Goal: Task Accomplishment & Management: Use online tool/utility

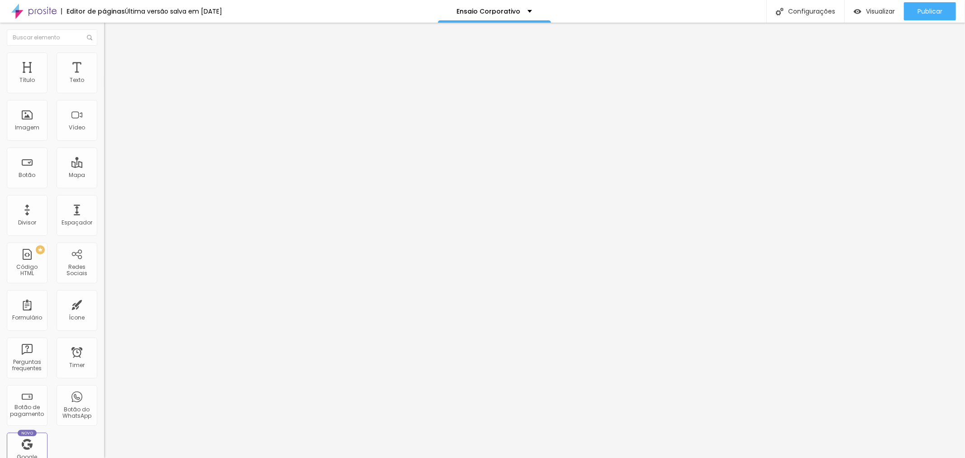
click at [104, 95] on img at bounding box center [106, 92] width 5 height 5
click at [609, 457] on div at bounding box center [482, 467] width 965 height 8
click at [104, 90] on div "Pacote Silver" at bounding box center [156, 81] width 104 height 15
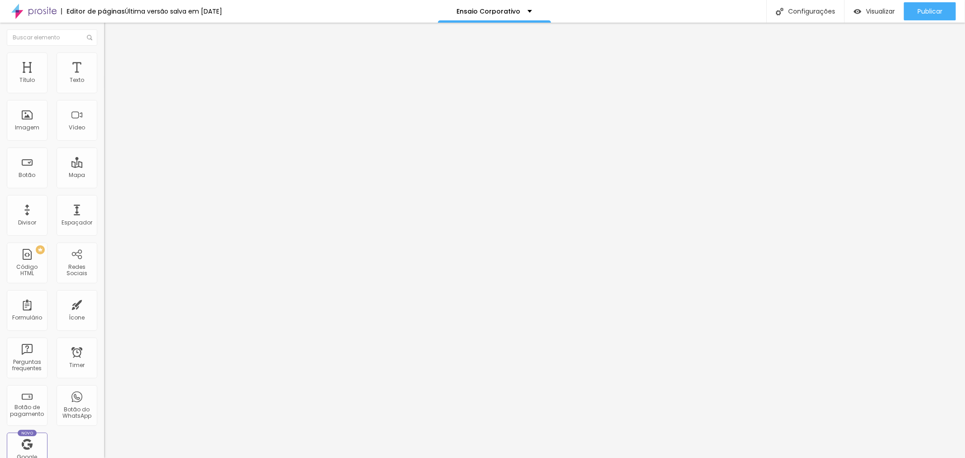
type input "S"
type input "Pacote Silver - Corporativo"
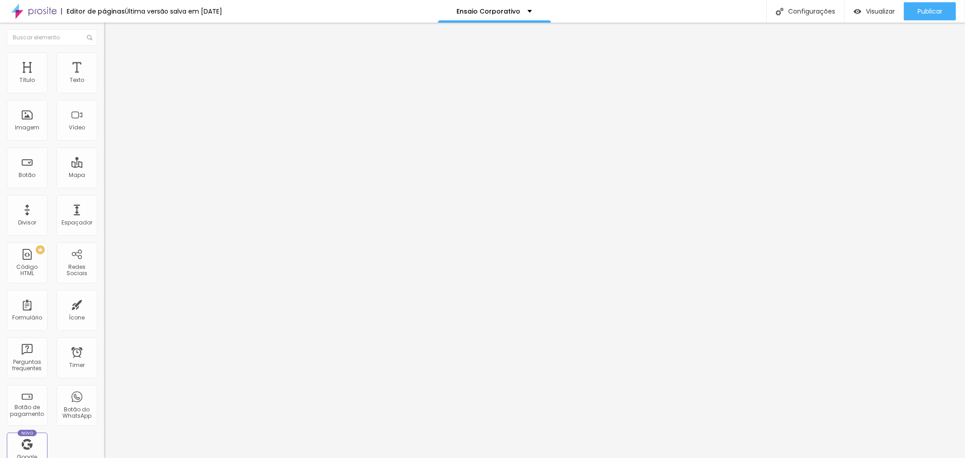
type input "R$ 790,00"
type textarea "Pacote com 10 fotos digitais"
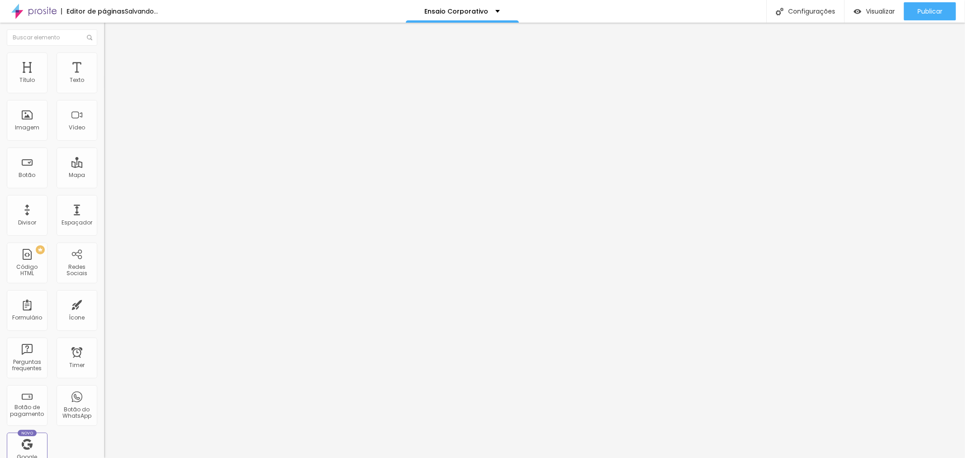
click at [104, 95] on img at bounding box center [106, 92] width 5 height 5
click at [104, 92] on span at bounding box center [106, 93] width 5 height 8
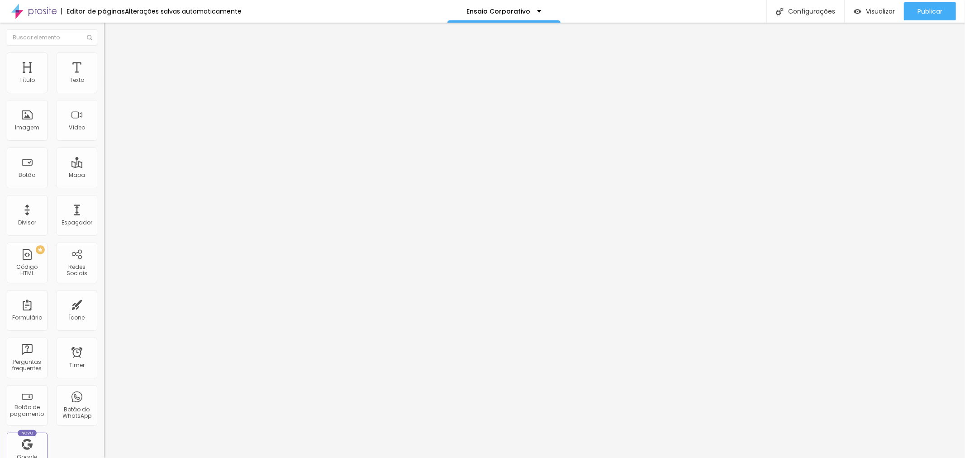
click at [911, 11] on button "Publicar" at bounding box center [930, 11] width 52 height 18
click at [104, 95] on img at bounding box center [106, 92] width 5 height 5
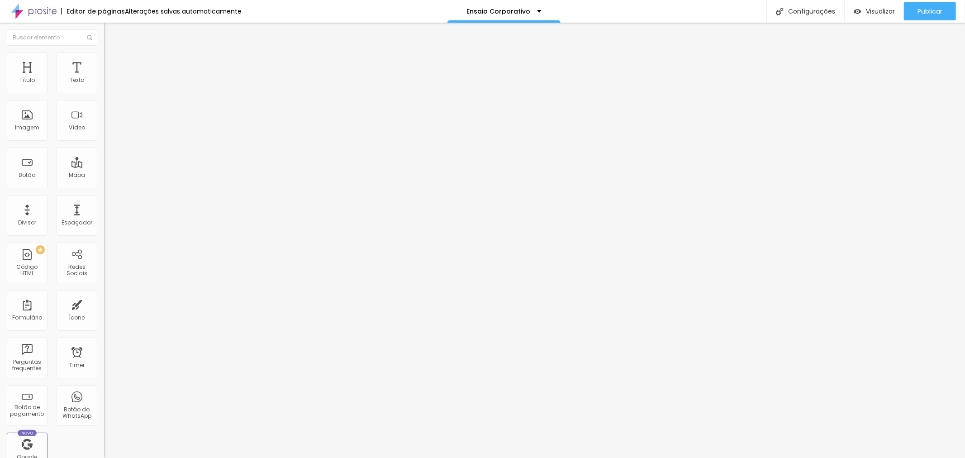
click at [608, 457] on div at bounding box center [482, 467] width 965 height 8
click at [104, 95] on img at bounding box center [106, 92] width 5 height 5
click at [609, 457] on div at bounding box center [482, 467] width 965 height 8
click at [104, 92] on span at bounding box center [106, 93] width 5 height 8
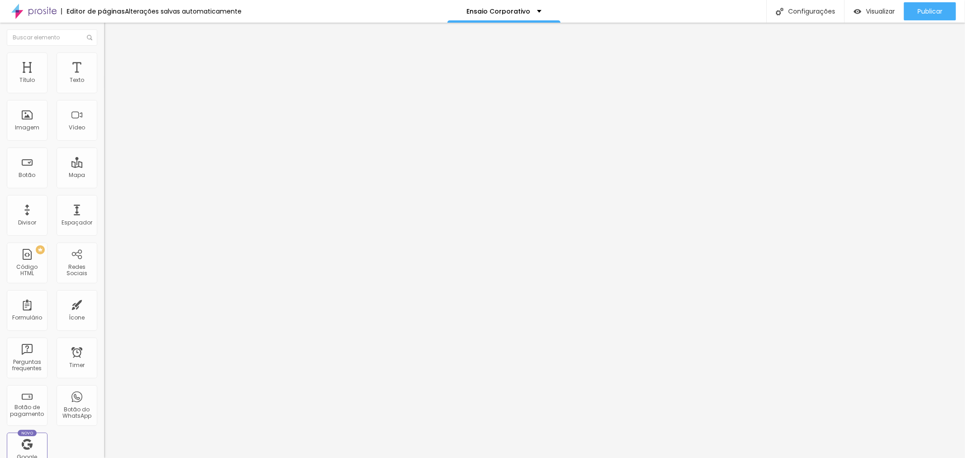
click at [609, 457] on div at bounding box center [482, 467] width 965 height 8
click at [104, 90] on div "Pacote Platinum" at bounding box center [156, 81] width 104 height 15
drag, startPoint x: 522, startPoint y: 94, endPoint x: 516, endPoint y: 78, distance: 16.7
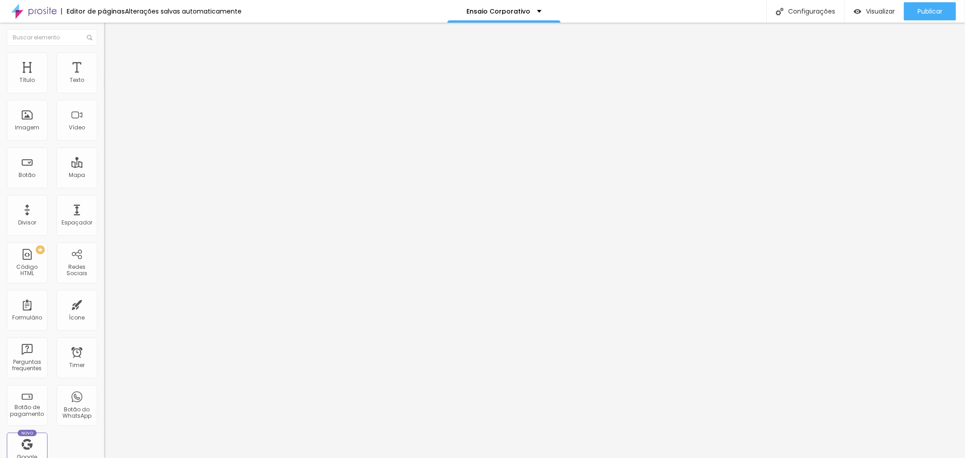
type input "Pacote Platinum - Corporativo"
type input "R$ 1.790,00"
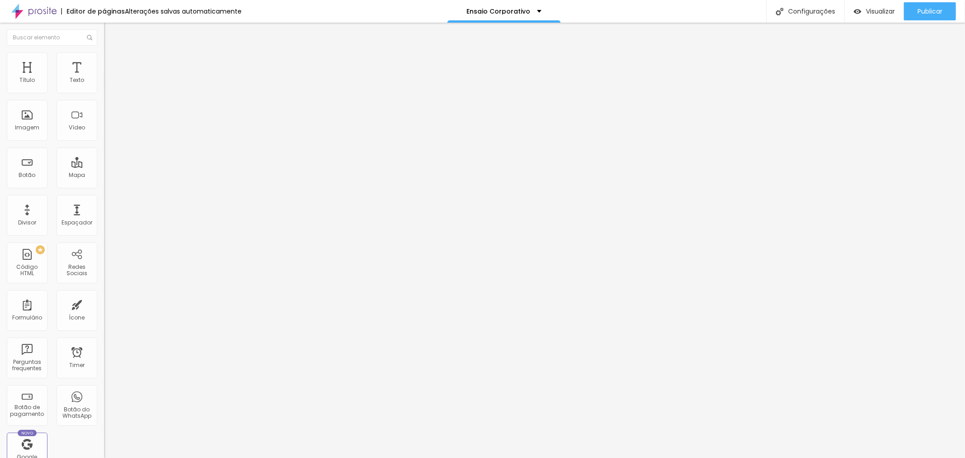
drag, startPoint x: 596, startPoint y: 173, endPoint x: 584, endPoint y: 172, distance: 12.2
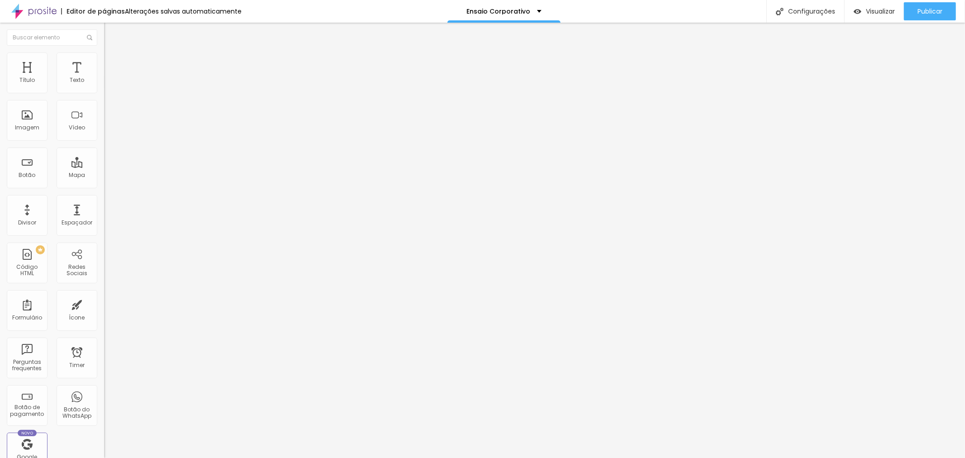
type textarea "Pacote com 30 fotos digitais + Produção de cabelo (babyliss) e make"
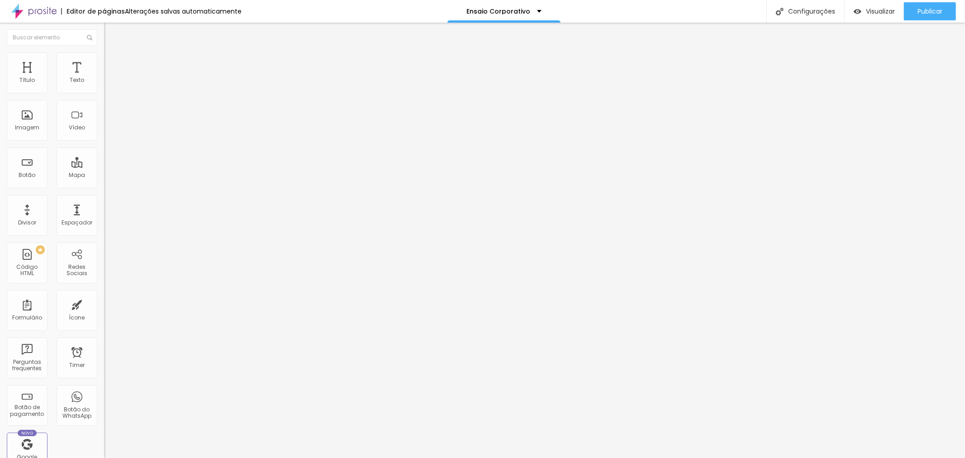
click at [104, 90] on div "Pacote Platinum - Corporativo" at bounding box center [156, 81] width 104 height 15
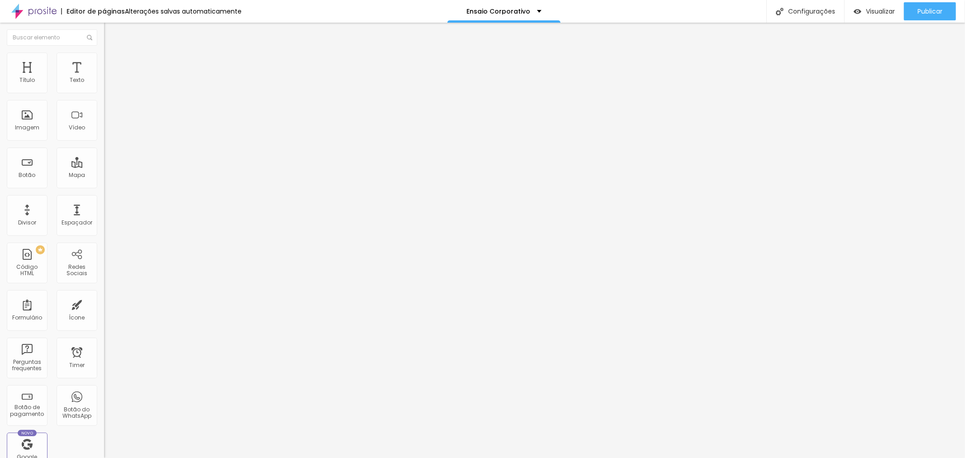
click at [104, 95] on img at bounding box center [106, 92] width 5 height 5
type input "R$ 1.690,00"
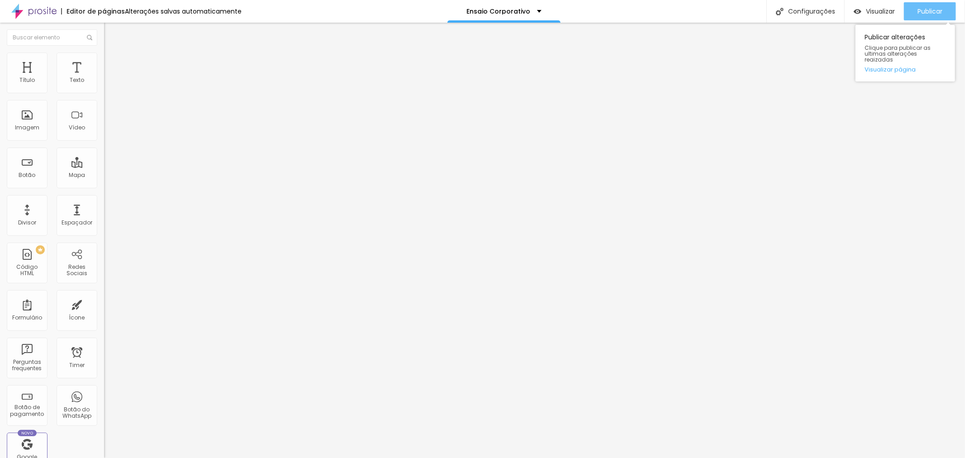
click at [922, 8] on span "Publicar" at bounding box center [930, 11] width 25 height 7
click at [937, 12] on span "Publicar" at bounding box center [930, 11] width 25 height 7
